Goal: Information Seeking & Learning: Learn about a topic

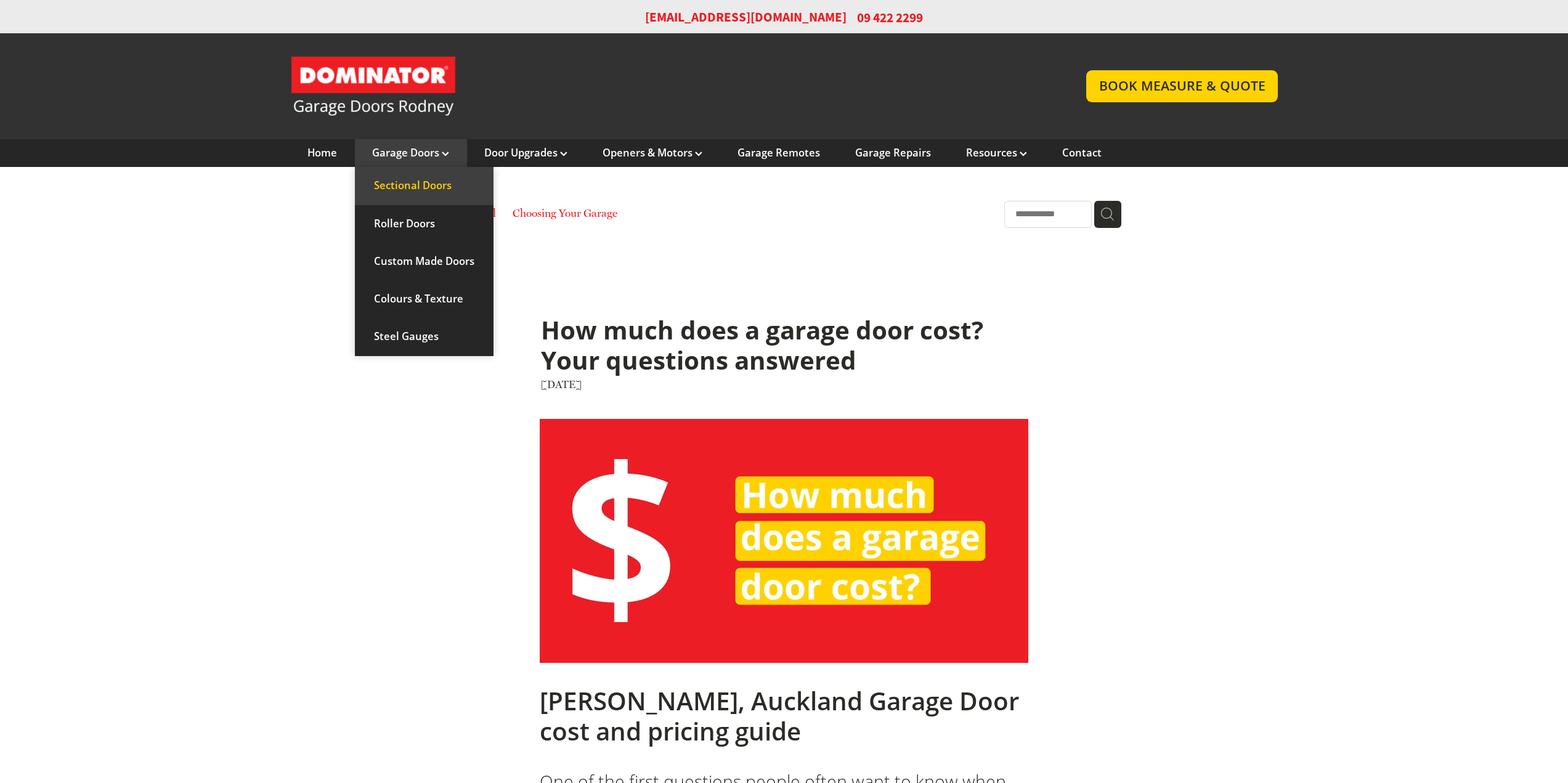
click at [439, 187] on link "Sectional Doors" at bounding box center [424, 185] width 139 height 38
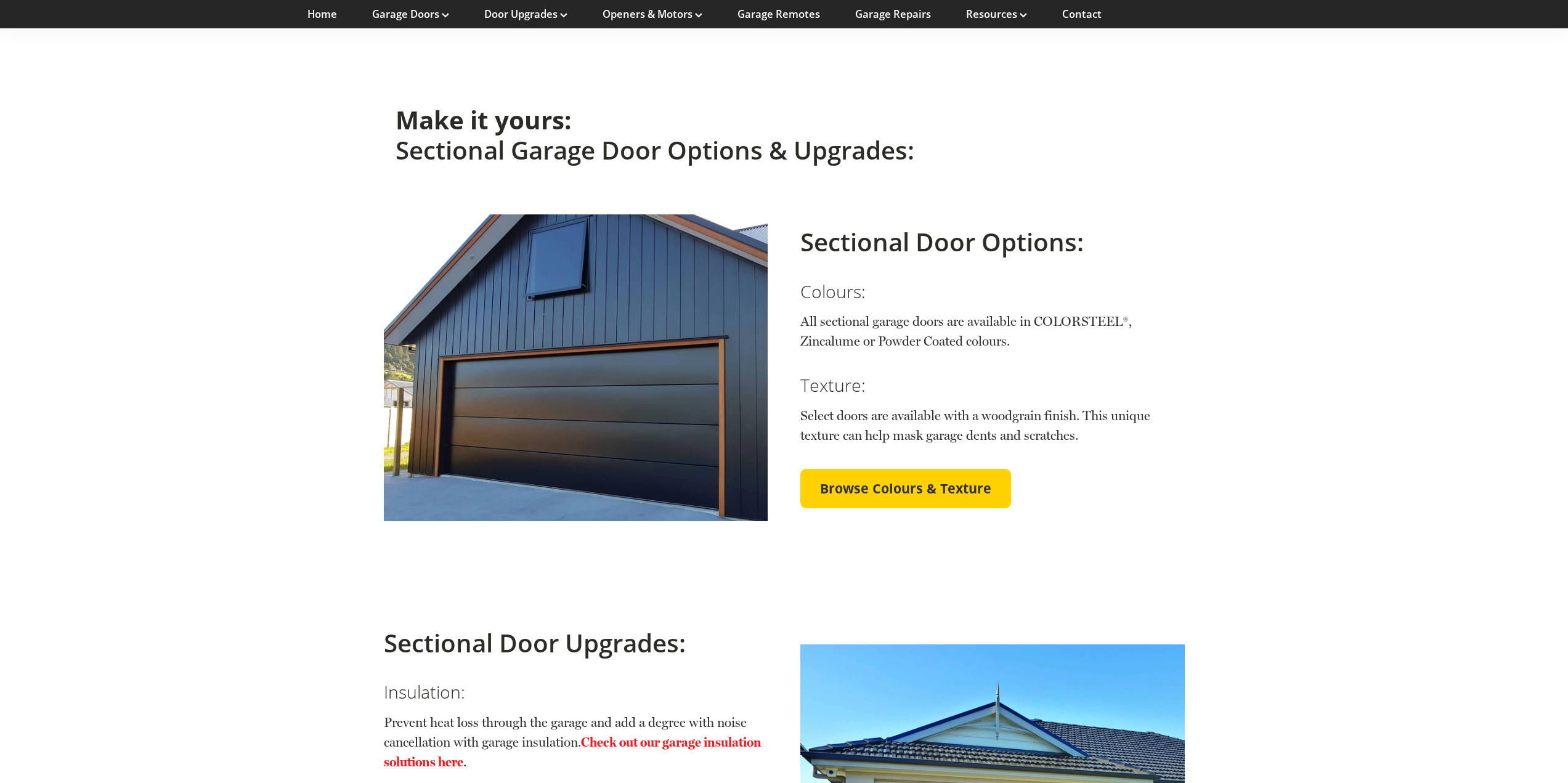
scroll to position [2525, 0]
click at [919, 480] on span "Browse Colours & Texture" at bounding box center [906, 487] width 171 height 16
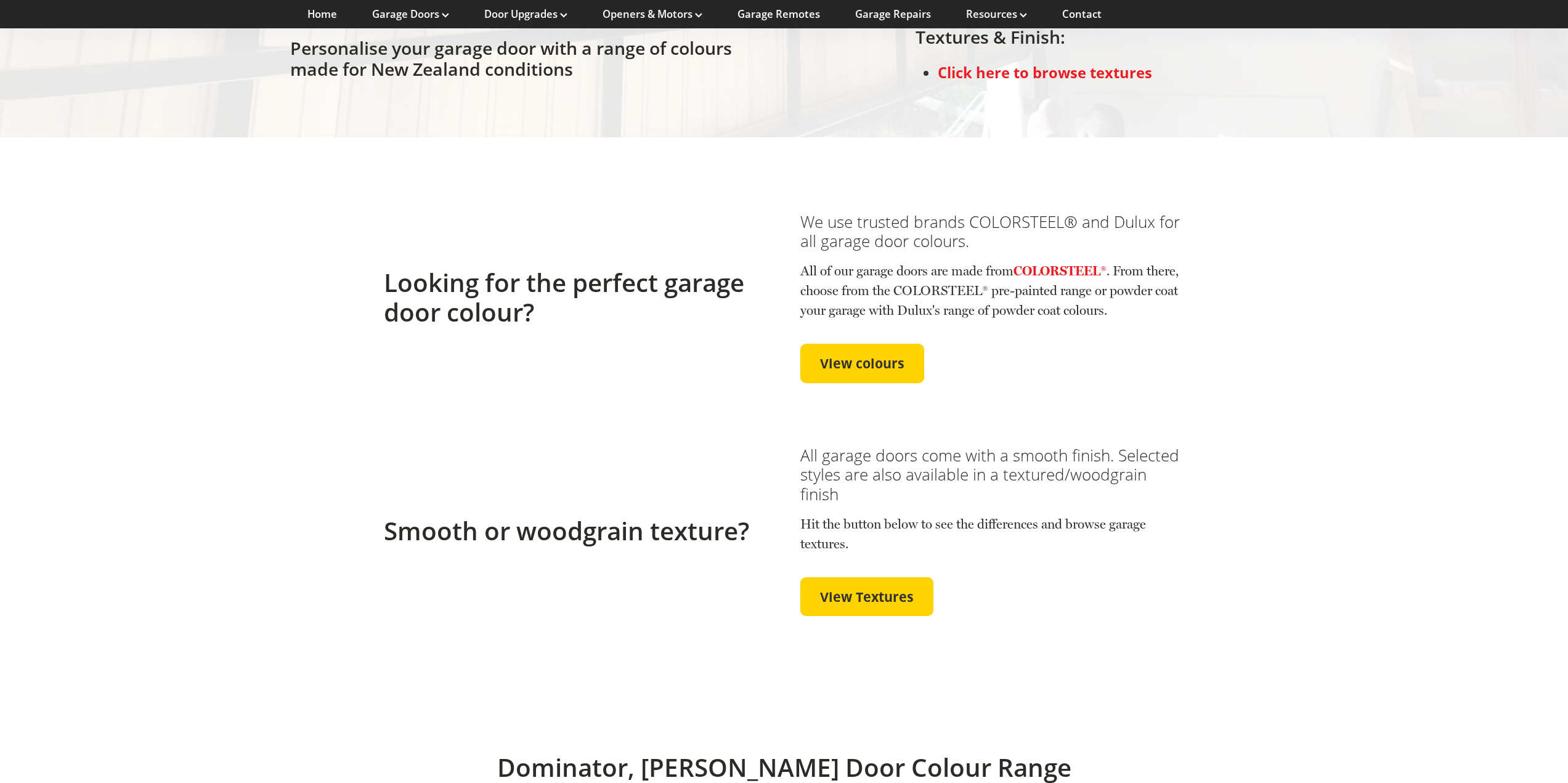
scroll to position [246, 0]
click at [871, 596] on span "View Textures" at bounding box center [867, 595] width 94 height 16
